Goal: Task Accomplishment & Management: Manage account settings

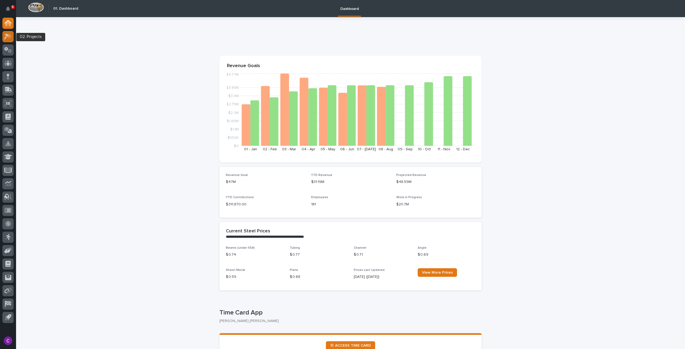
click at [7, 34] on icon at bounding box center [6, 37] width 5 height 6
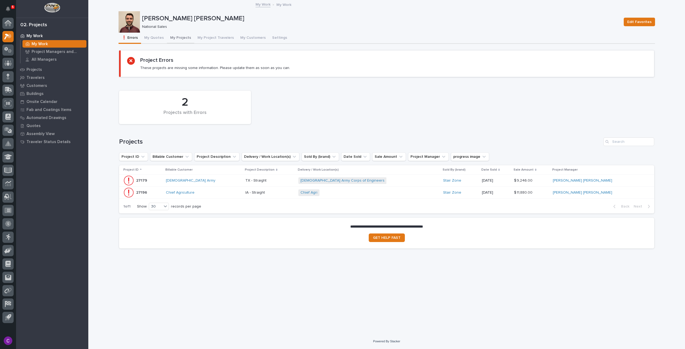
click at [180, 33] on button "My Projects" at bounding box center [180, 38] width 27 height 11
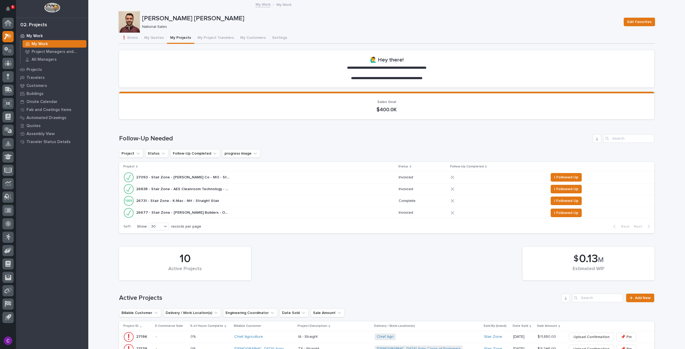
click at [303, 189] on div "26838 - Stair Zone - AES Cleanroom Technology - GA - Straight Stair 26838 - Sta…" at bounding box center [258, 189] width 271 height 11
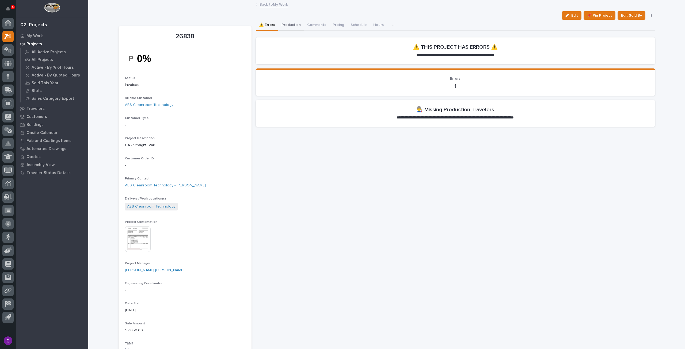
click at [287, 23] on button "Production" at bounding box center [291, 25] width 26 height 11
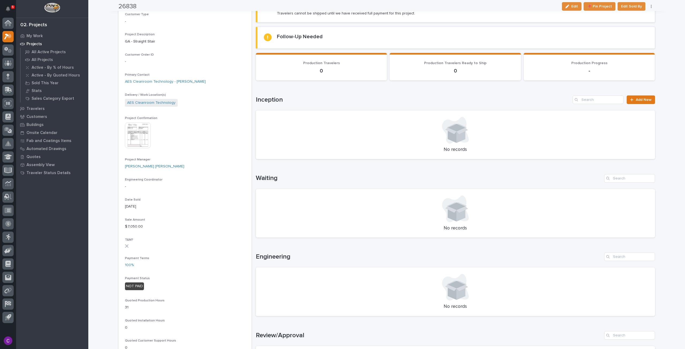
scroll to position [107, 0]
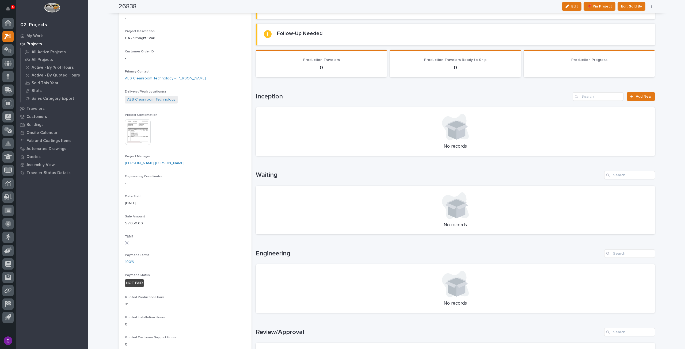
click at [127, 125] on img at bounding box center [138, 132] width 26 height 26
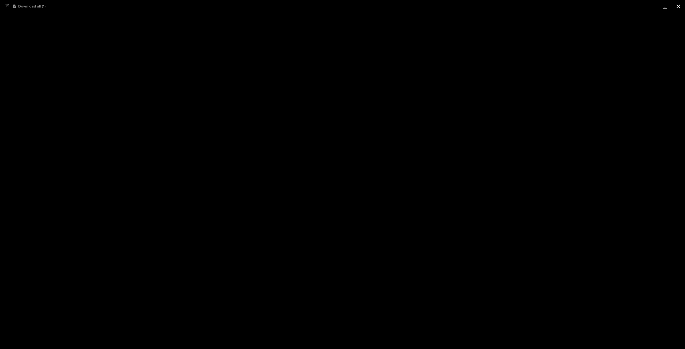
click at [680, 9] on button "Close gallery" at bounding box center [677, 6] width 13 height 13
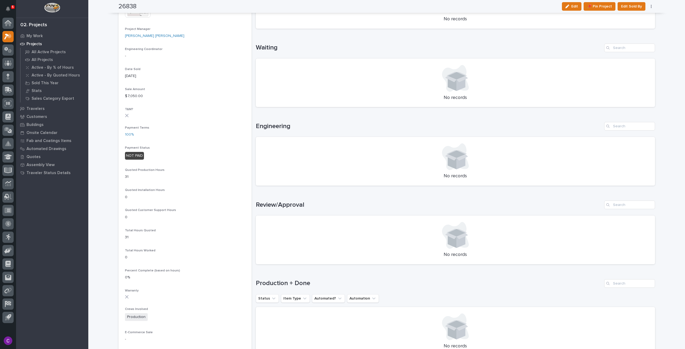
scroll to position [0, 0]
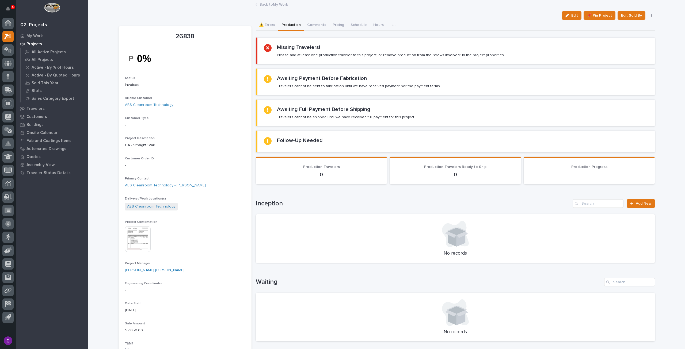
click at [275, 2] on link "Back to My Work" at bounding box center [273, 4] width 28 height 6
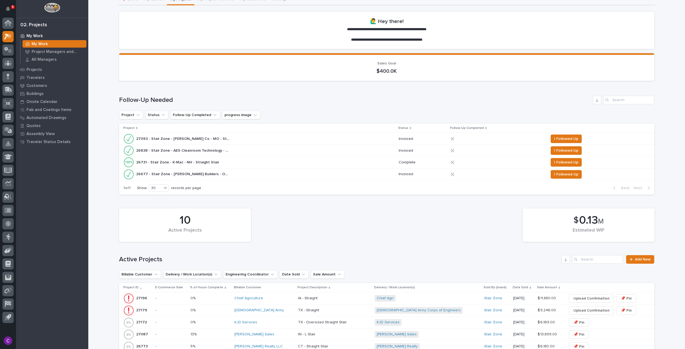
scroll to position [107, 0]
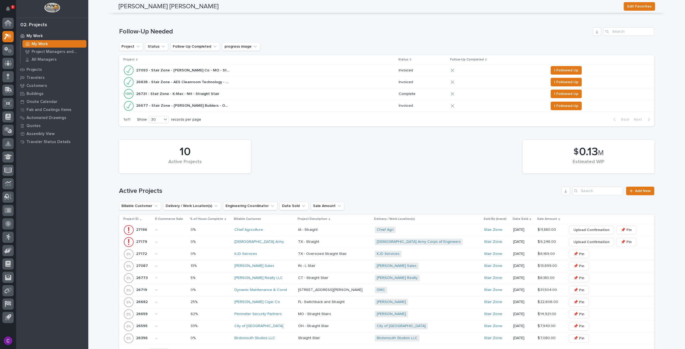
click at [241, 84] on div "26838 - Stair Zone - AES Cleanroom Technology - GA - Straight Stair 26838 - Sta…" at bounding box center [258, 82] width 271 height 11
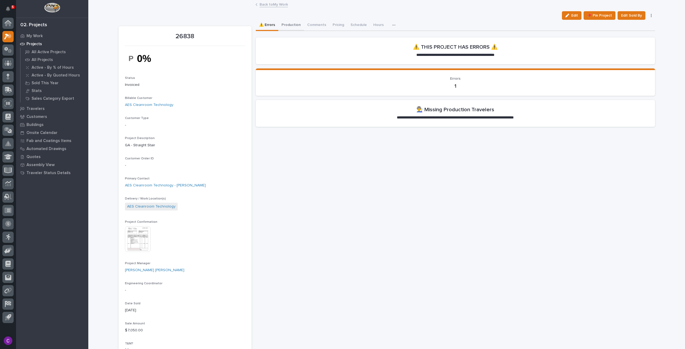
click at [287, 23] on button "Production" at bounding box center [291, 25] width 26 height 11
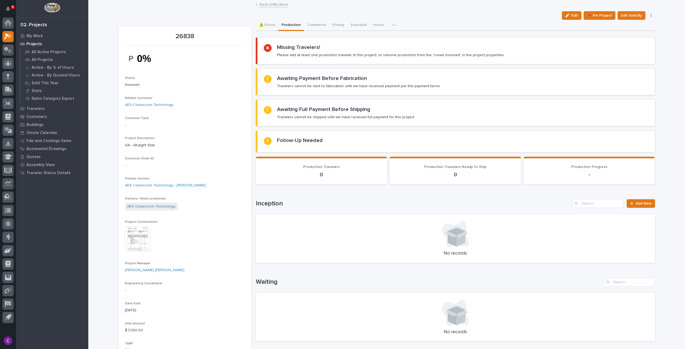
click at [574, 8] on div "Back to My Work" at bounding box center [386, 4] width 596 height 7
click at [574, 13] on button "Edit" at bounding box center [572, 15] width 20 height 9
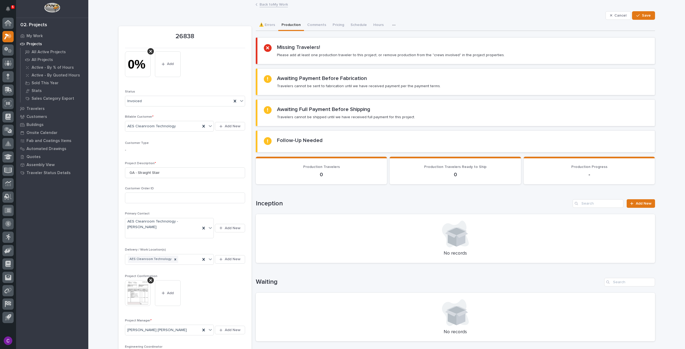
click at [272, 3] on link "Back to My Work" at bounding box center [273, 4] width 28 height 6
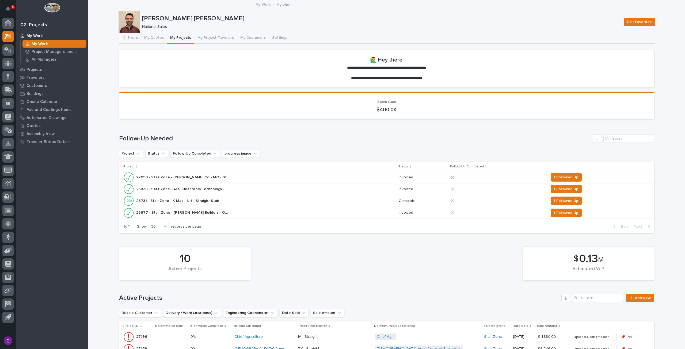
click at [278, 177] on div "27093 - Stair Zone - [PERSON_NAME] Co - MO - Straight Stair II 27093 - Stair Zo…" at bounding box center [258, 177] width 271 height 11
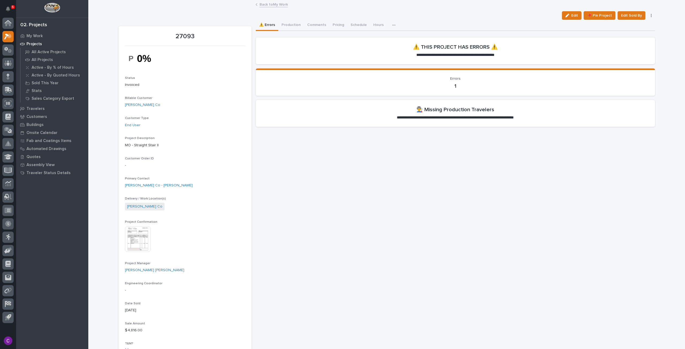
click at [276, 7] on link "Back to My Work" at bounding box center [273, 4] width 28 height 6
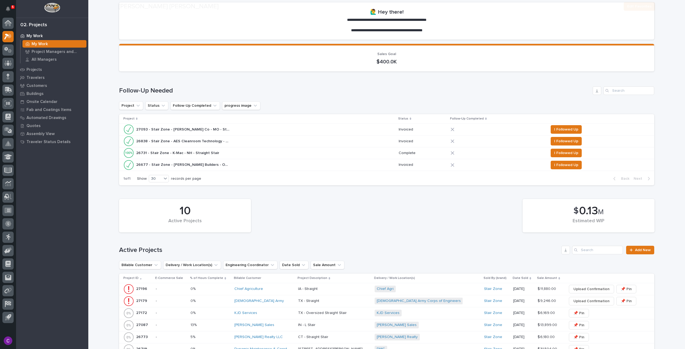
scroll to position [107, 0]
